Goal: Task Accomplishment & Management: Use online tool/utility

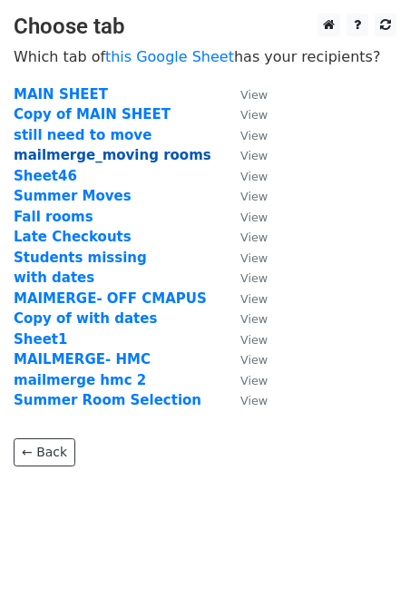
click at [73, 156] on strong "mailmerge_moving rooms" at bounding box center [113, 155] width 198 height 16
click at [84, 161] on strong "mailmerge_moving rooms" at bounding box center [113, 155] width 198 height 16
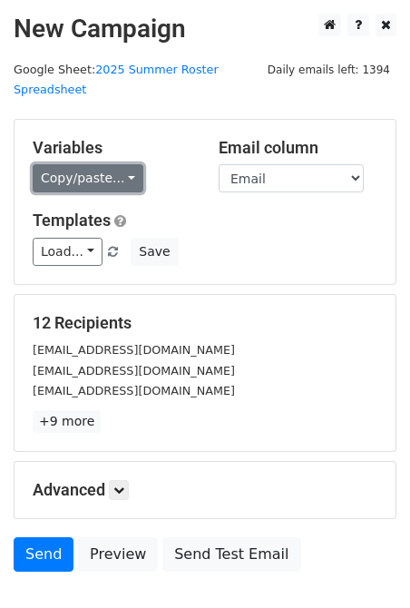
click at [80, 176] on link "Copy/paste..." at bounding box center [88, 178] width 111 height 28
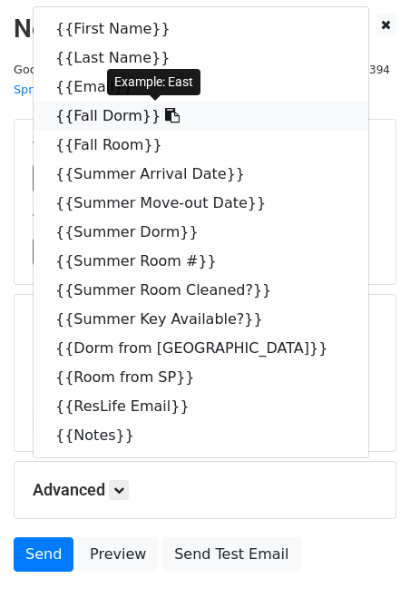
click at [77, 119] on link "{{Fall Dorm}}" at bounding box center [201, 116] width 335 height 29
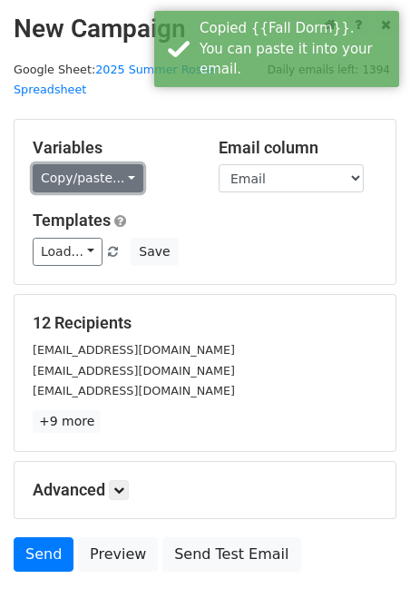
click at [88, 171] on link "Copy/paste..." at bounding box center [88, 178] width 111 height 28
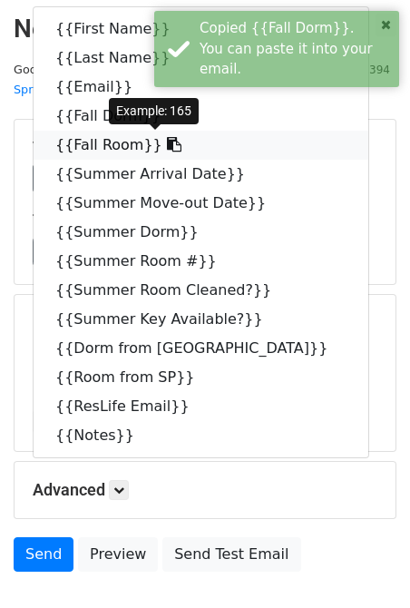
click at [101, 142] on link "{{Fall Room}}" at bounding box center [201, 145] width 335 height 29
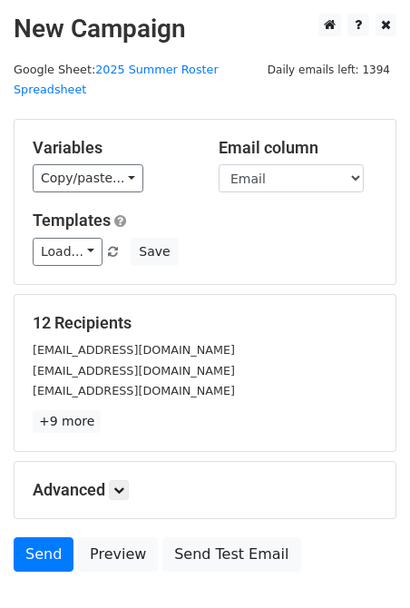
click at [45, 161] on div "Variables Copy/paste... {{First Name}} {{Last Name}} {{Email}} {{Fall Dorm}} {{…" at bounding box center [112, 165] width 186 height 55
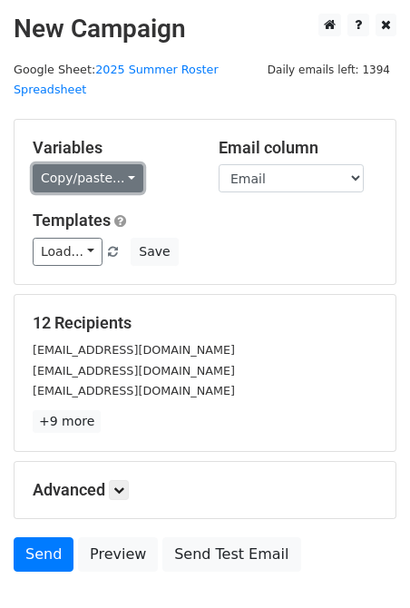
click at [69, 178] on link "Copy/paste..." at bounding box center [88, 178] width 111 height 28
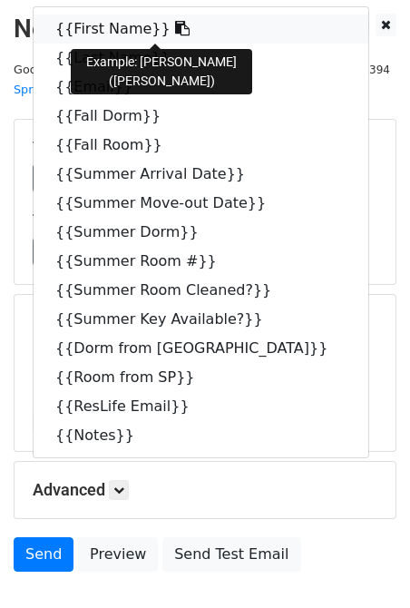
click at [84, 21] on link "{{First Name}}" at bounding box center [201, 29] width 335 height 29
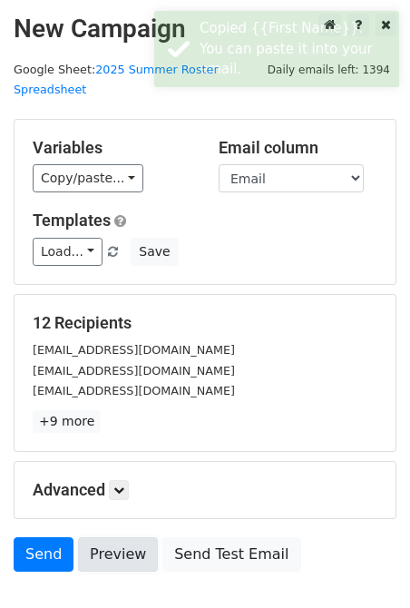
click at [116, 544] on link "Preview" at bounding box center [118, 554] width 80 height 34
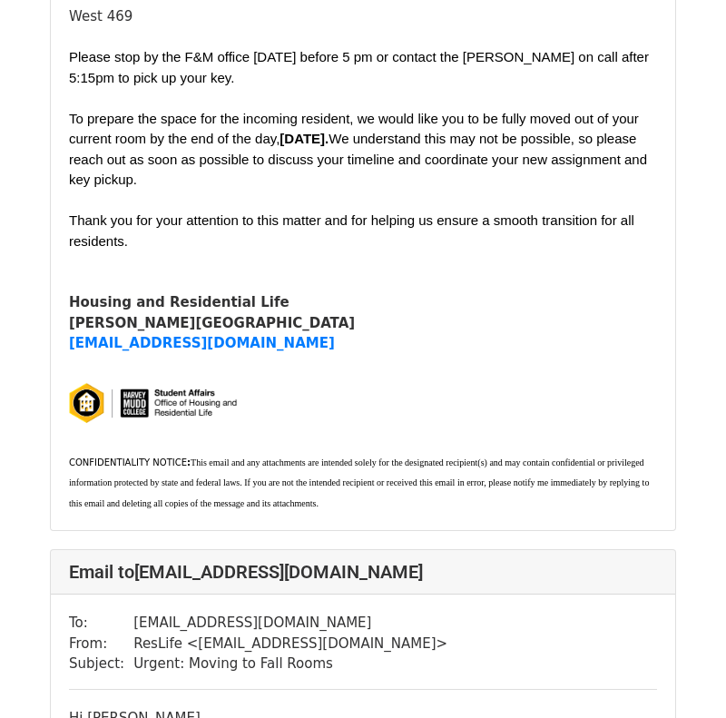
scroll to position [4902, 0]
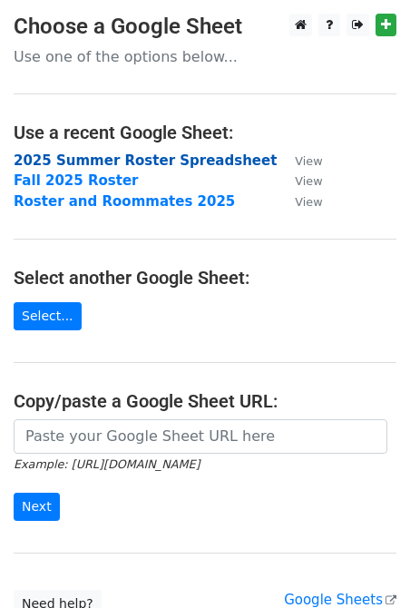
click at [53, 164] on strong "2025 Summer Roster Spreadsheet" at bounding box center [145, 160] width 263 height 16
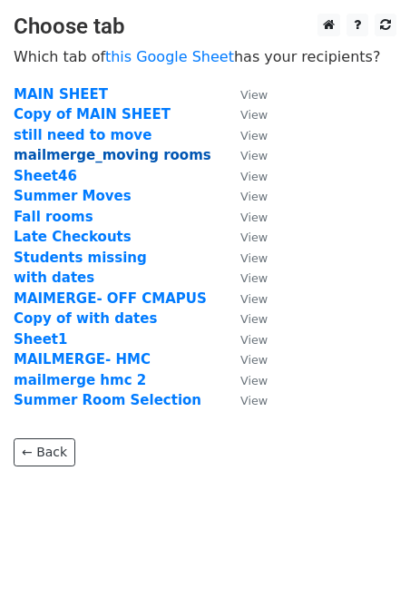
click at [121, 158] on strong "mailmerge_moving rooms" at bounding box center [113, 155] width 198 height 16
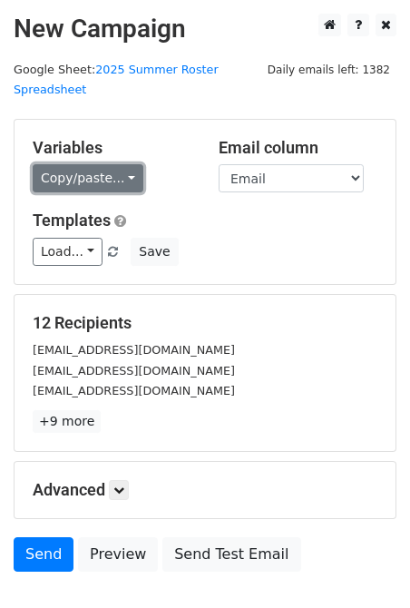
click at [122, 175] on link "Copy/paste..." at bounding box center [88, 178] width 111 height 28
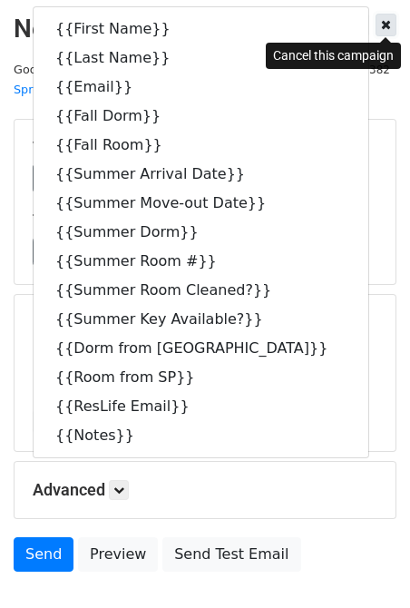
click at [381, 29] on icon at bounding box center [386, 24] width 10 height 13
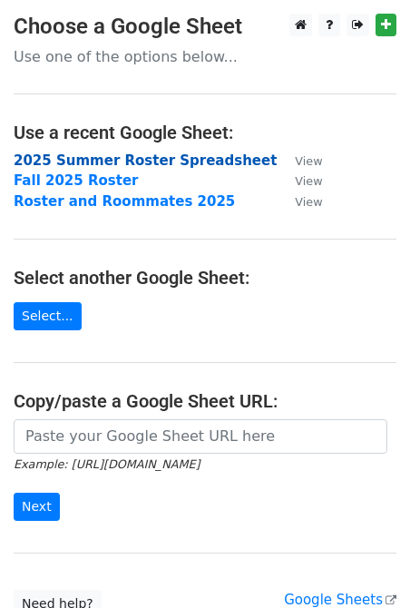
click at [75, 160] on strong "2025 Summer Roster Spreadsheet" at bounding box center [145, 160] width 263 height 16
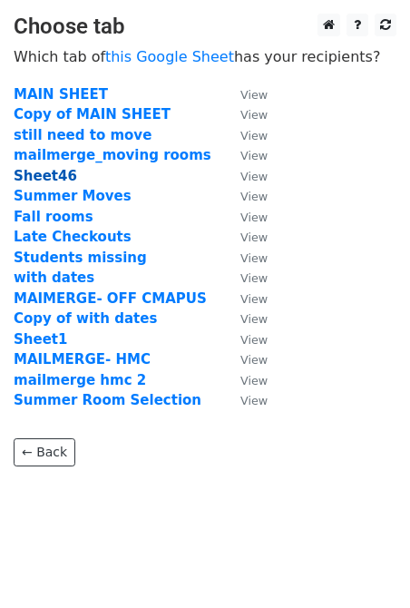
click at [64, 175] on strong "Sheet46" at bounding box center [46, 176] width 64 height 16
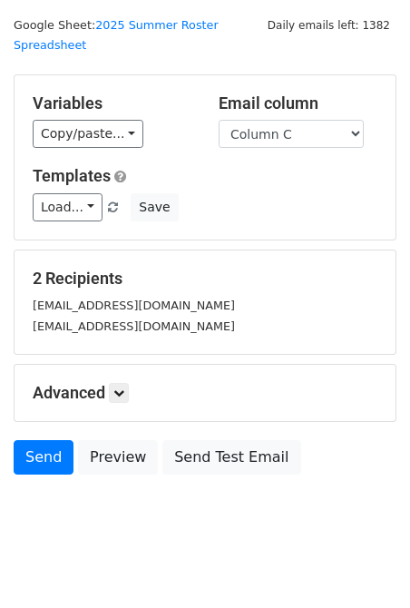
scroll to position [65, 0]
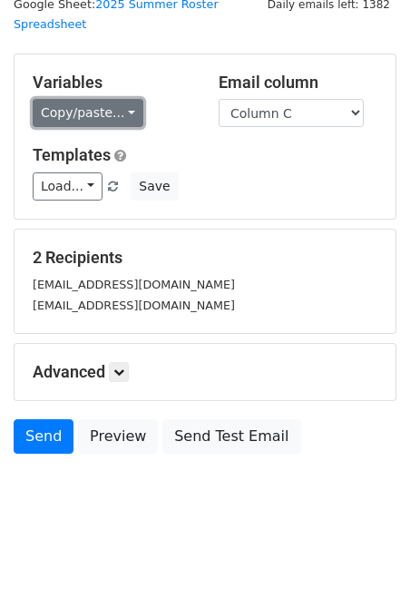
click at [83, 116] on link "Copy/paste..." at bounding box center [88, 113] width 111 height 28
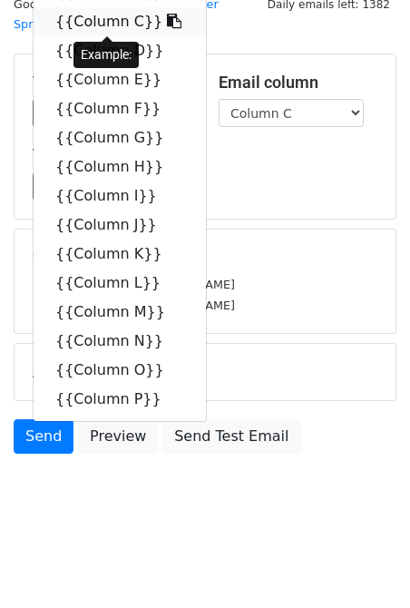
scroll to position [0, 0]
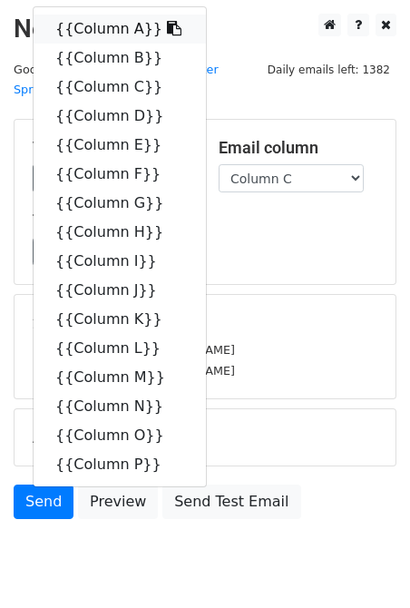
click at [117, 35] on link "{{Column A}}" at bounding box center [120, 29] width 172 height 29
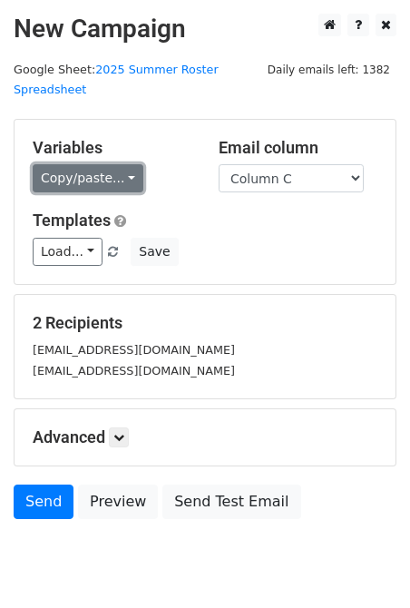
click at [71, 189] on link "Copy/paste..." at bounding box center [88, 178] width 111 height 28
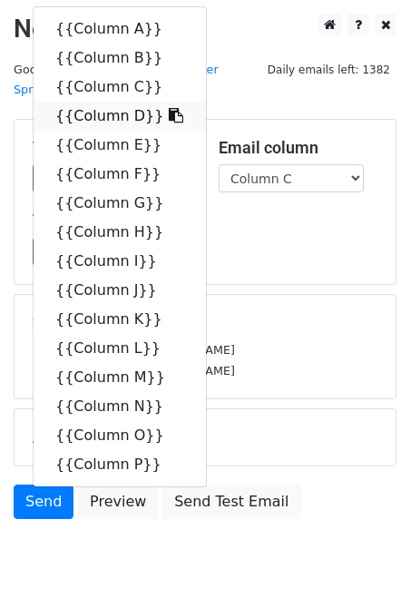
click at [97, 121] on link "{{Column D}}" at bounding box center [120, 116] width 172 height 29
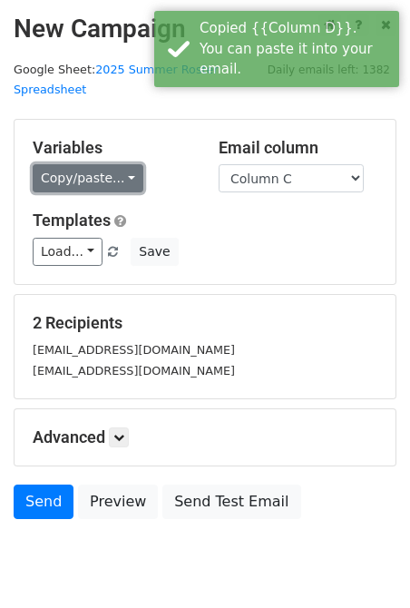
click at [77, 188] on link "Copy/paste..." at bounding box center [88, 178] width 111 height 28
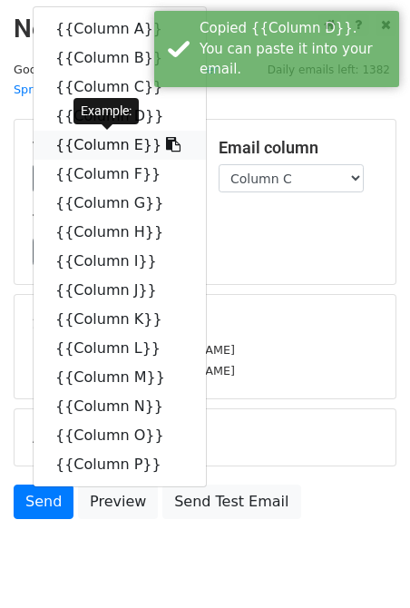
click at [83, 146] on link "{{Column E}}" at bounding box center [120, 145] width 172 height 29
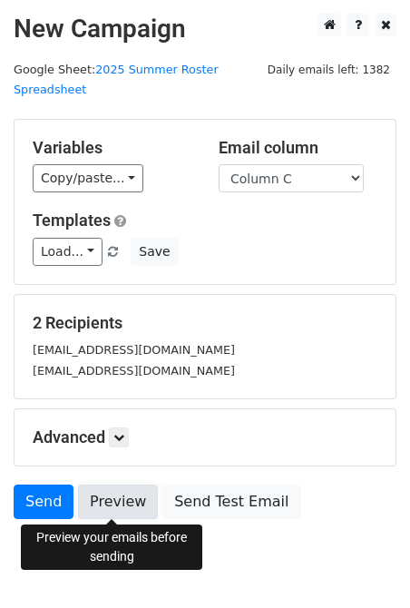
click at [87, 494] on link "Preview" at bounding box center [118, 501] width 80 height 34
